Goal: Navigation & Orientation: Find specific page/section

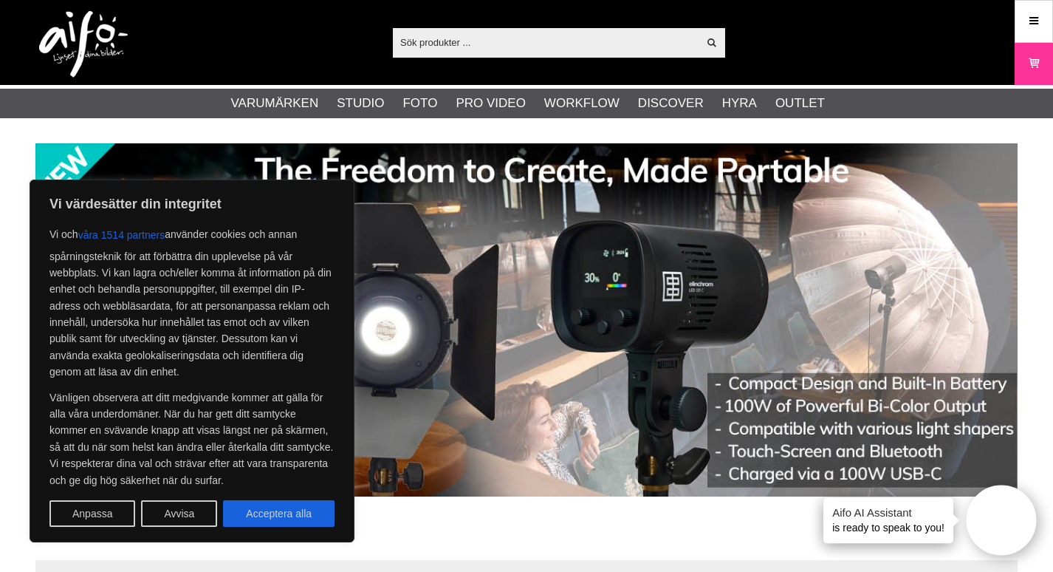
drag, startPoint x: 292, startPoint y: 515, endPoint x: 303, endPoint y: 495, distance: 23.5
click at [292, 513] on button "Acceptera alla" at bounding box center [279, 513] width 112 height 27
checkbox input "true"
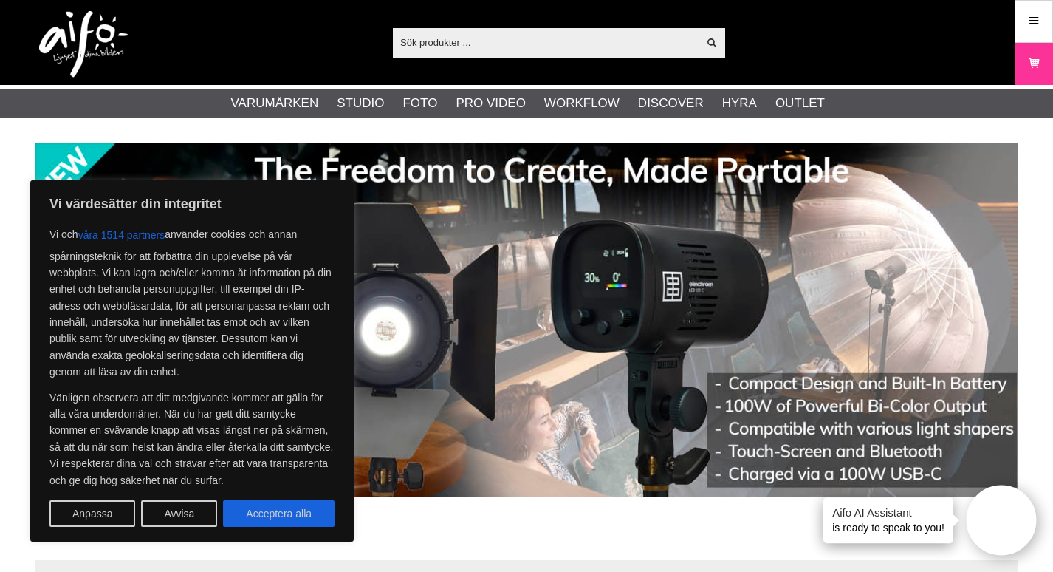
checkbox input "true"
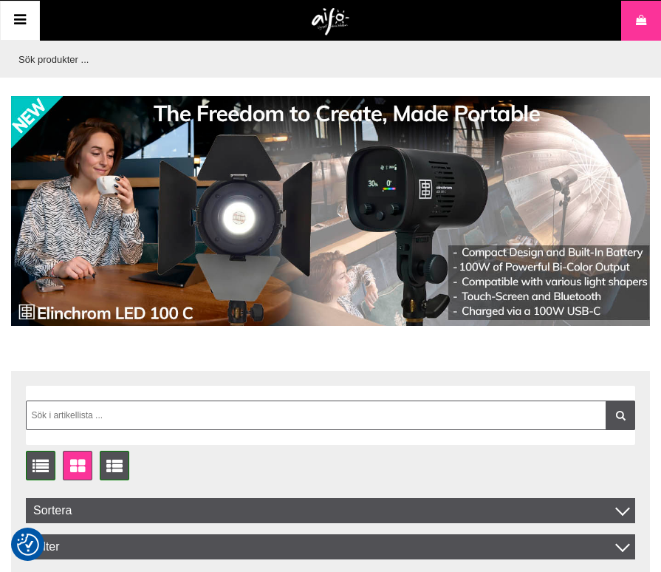
scroll to position [78, 0]
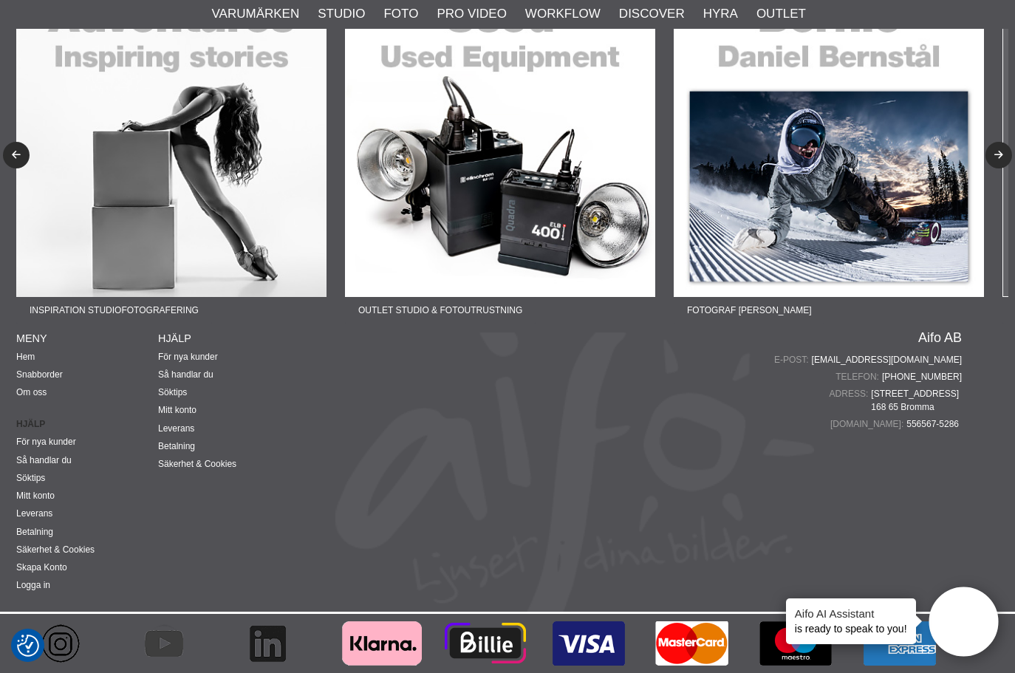
scroll to position [3675, 0]
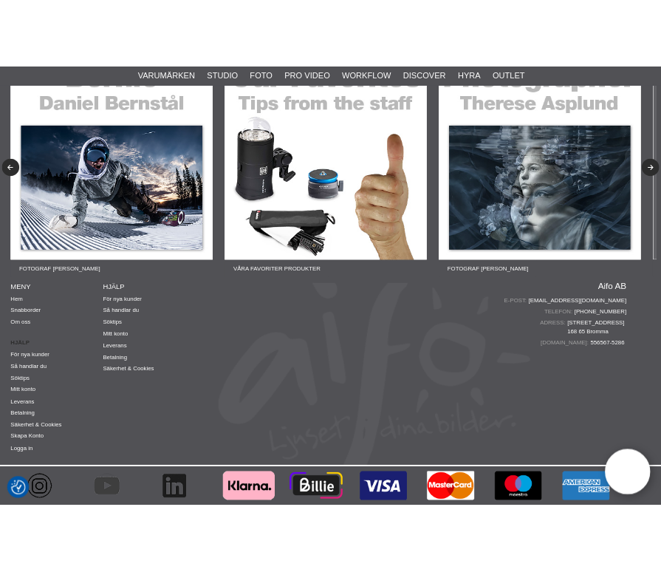
scroll to position [7100, 0]
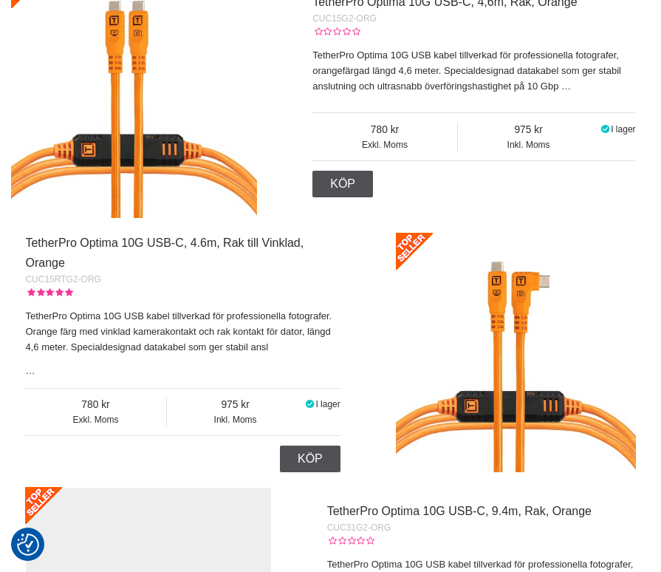
scroll to position [7100, 0]
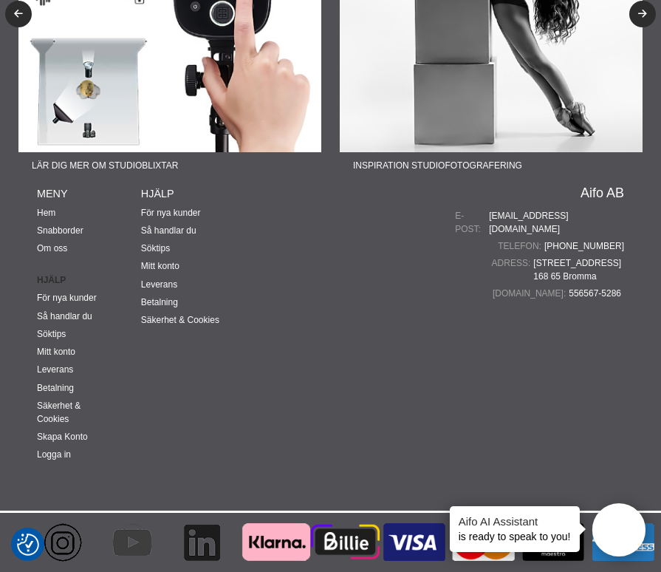
click at [455, 253] on div "Telefon: +4687200645" at bounding box center [539, 245] width 169 height 13
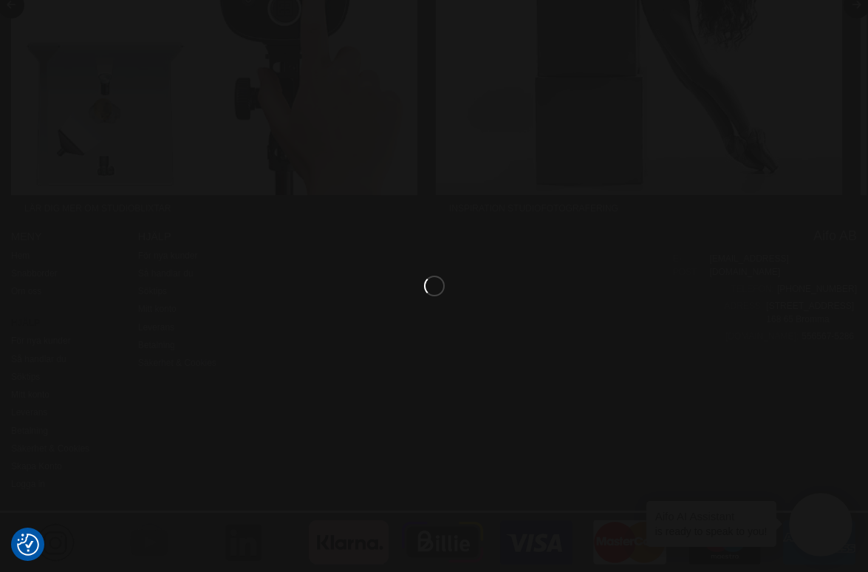
scroll to position [8074, 0]
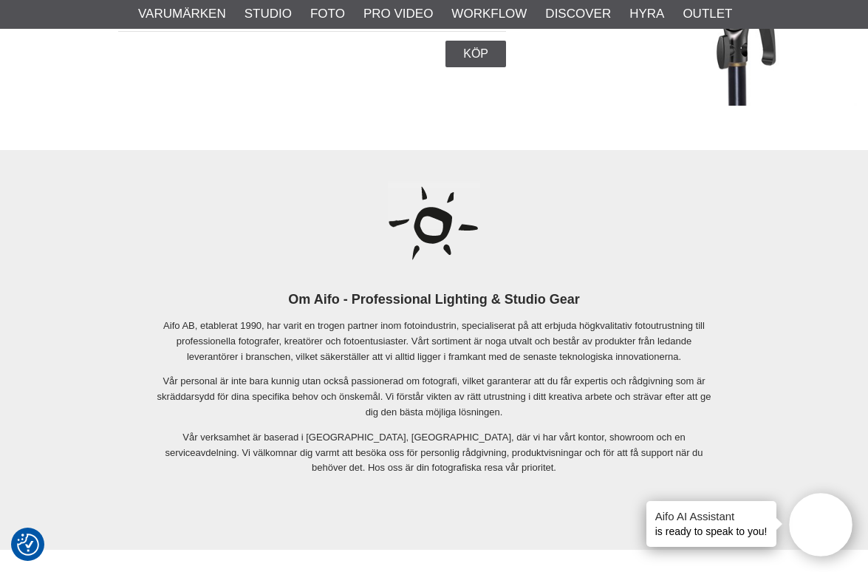
scroll to position [6514, 0]
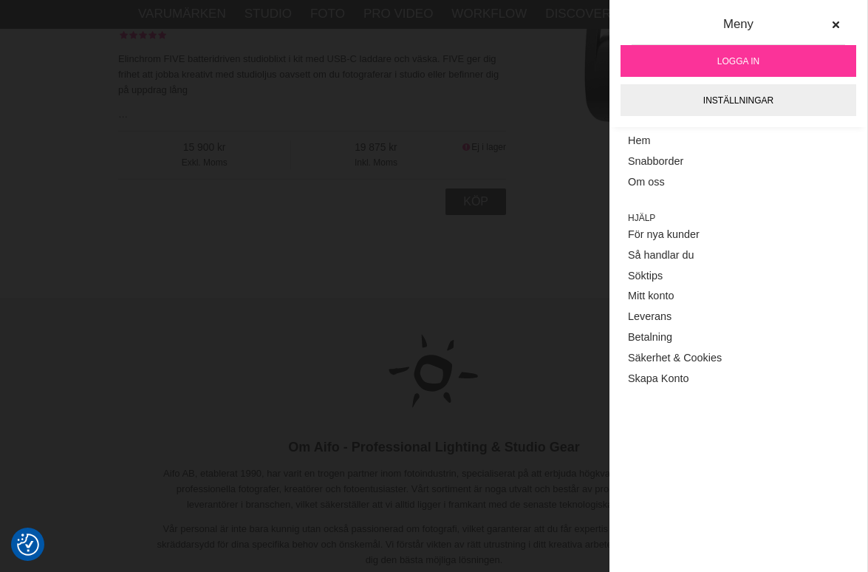
click at [564, 83] on div at bounding box center [434, 286] width 868 height 572
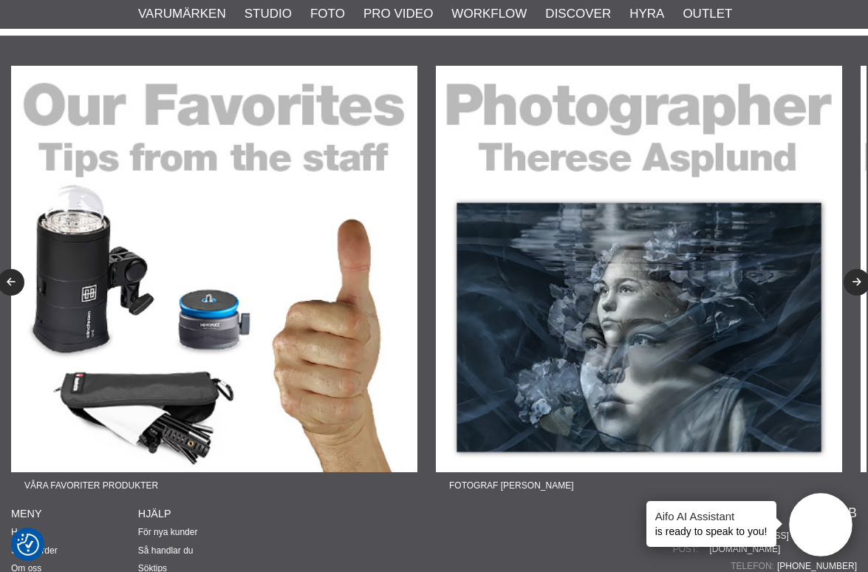
scroll to position [7031, 0]
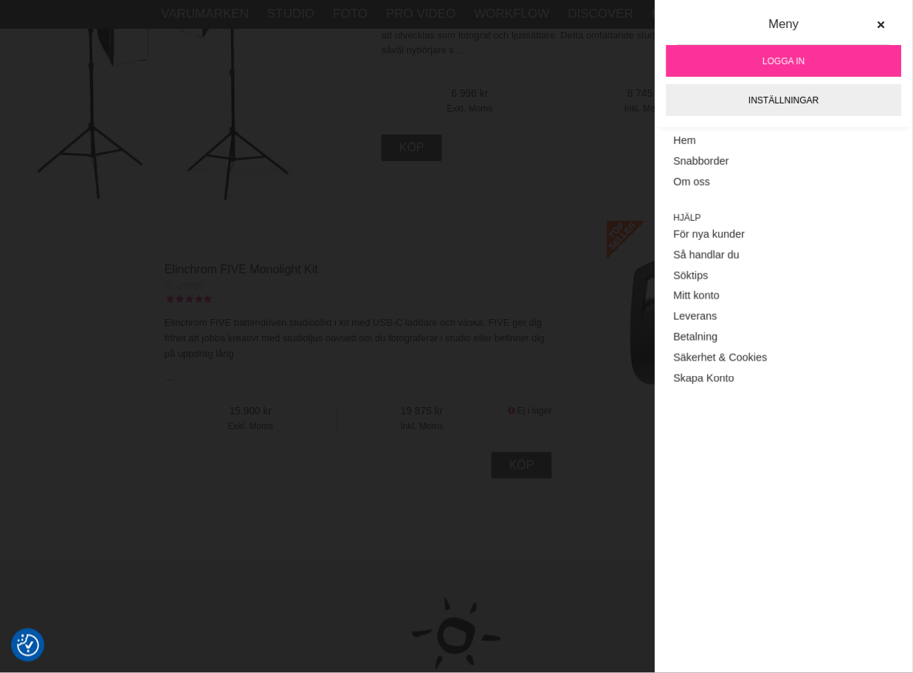
scroll to position [6172, 0]
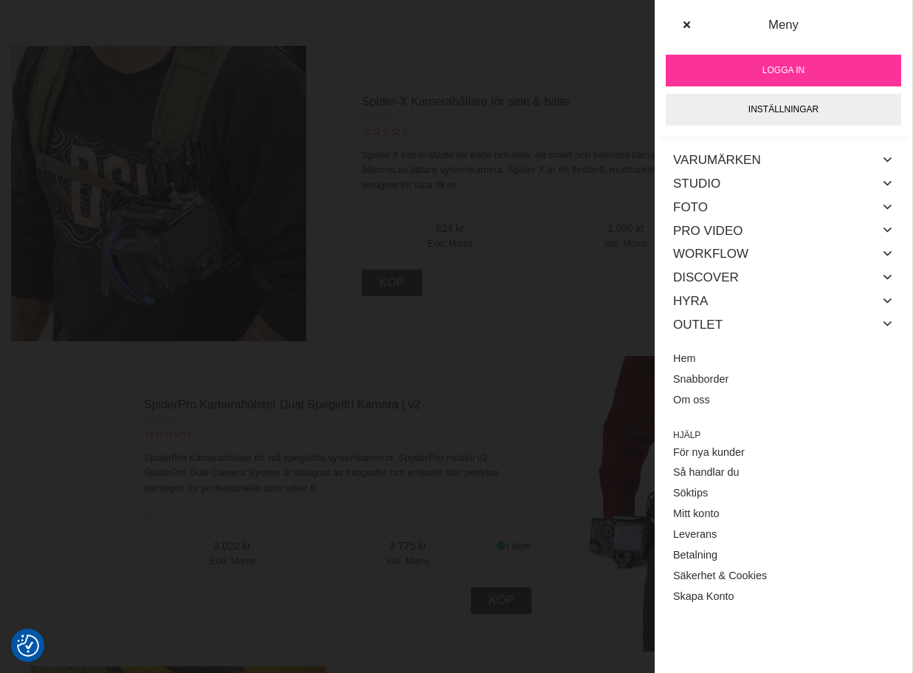
scroll to position [7108, 0]
